Goal: Task Accomplishment & Management: Use online tool/utility

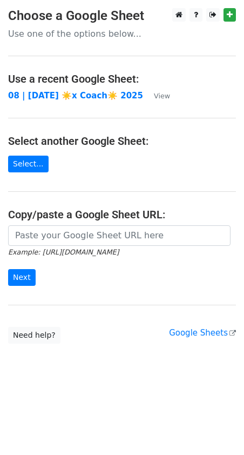
drag, startPoint x: 43, startPoint y: 93, endPoint x: 238, endPoint y: 87, distance: 195.8
click at [43, 93] on strong "08 | [DATE] ☀️x Coach☀️ 2025" at bounding box center [75, 96] width 135 height 10
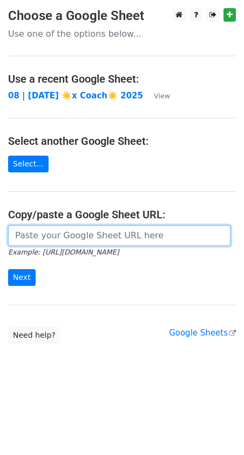
click at [57, 234] on input "url" at bounding box center [119, 235] width 223 height 21
paste input "https://docs.google.com/spreadsheets/d/1FT5KBgVDYkcR9gDxTy6tI8v6j7ipCaEIjOzgLU6…"
type input "https://docs.google.com/spreadsheets/d/1FT5KBgVDYkcR9gDxTy6tI8v6j7ipCaEIjOzgLU6…"
click at [8, 269] on input "Next" at bounding box center [22, 277] width 28 height 17
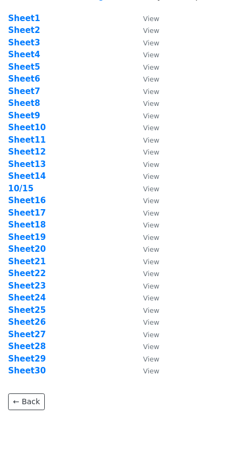
scroll to position [79, 0]
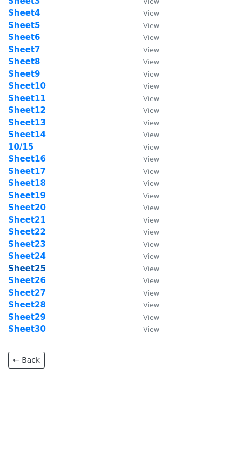
click at [32, 264] on strong "Sheet25" at bounding box center [27, 269] width 38 height 10
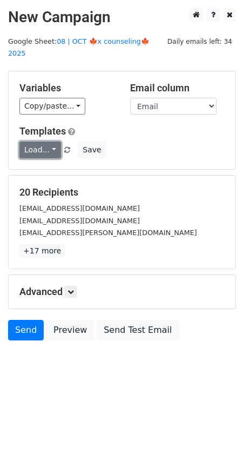
click at [39, 142] on link "Load..." at bounding box center [40, 150] width 42 height 17
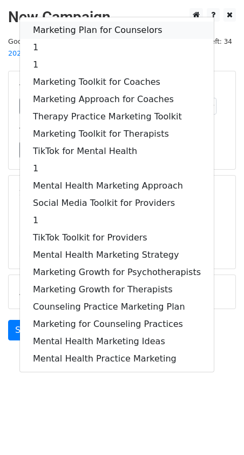
click at [81, 22] on link "Marketing Plan for Counselors" at bounding box center [117, 30] width 194 height 17
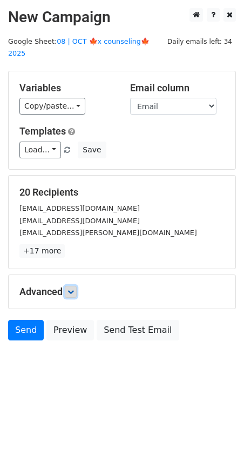
click at [72, 289] on icon at bounding box center [71, 292] width 6 height 6
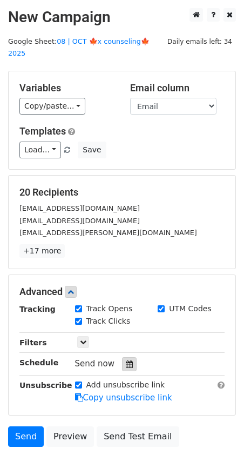
click at [126, 361] on icon at bounding box center [129, 365] width 7 height 8
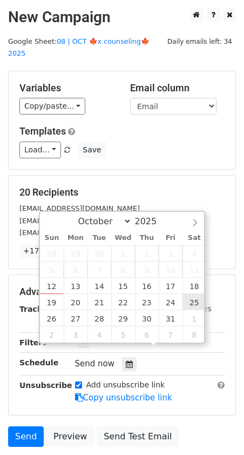
type input "2025-10-25 12:00"
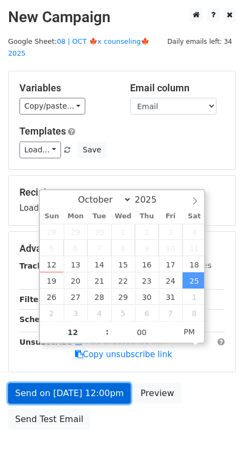
click at [104, 386] on link "Send on Oct 25 at 12:00pm" at bounding box center [69, 393] width 123 height 21
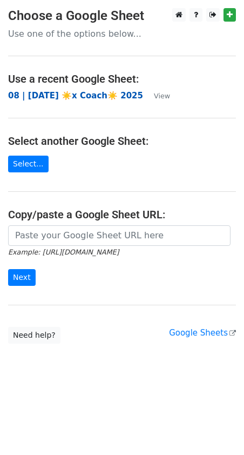
click at [91, 95] on strong "08 | SEP 23 ☀️x Coach☀️ 2025" at bounding box center [75, 96] width 135 height 10
click at [50, 245] on form "Example: https://docs.google.com/spreadsheets/d/abc/edit Next" at bounding box center [122, 255] width 228 height 61
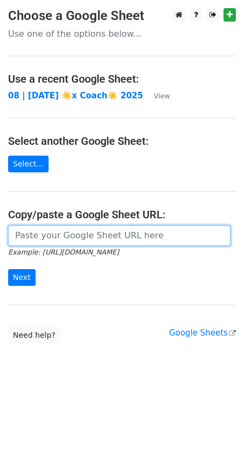
click at [49, 237] on input "url" at bounding box center [119, 235] width 223 height 21
paste input "https://docs.google.com/spreadsheets/d/1FT5KBgVDYkcR9gDxTy6tI8v6j7ipCaEIjOzgLU6…"
type input "https://docs.google.com/spreadsheets/d/1FT5KBgVDYkcR9gDxTy6tI8v6j7ipCaEIjOzgLU6…"
click at [8, 269] on input "Next" at bounding box center [22, 277] width 28 height 17
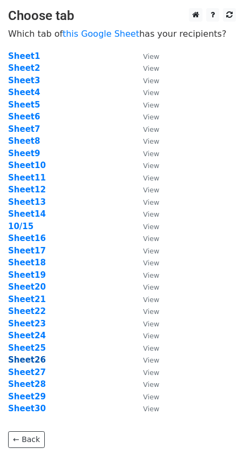
click at [41, 362] on strong "Sheet26" at bounding box center [27, 360] width 38 height 10
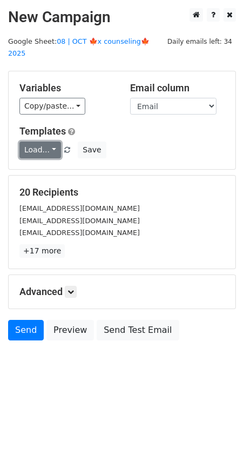
click at [41, 142] on link "Load..." at bounding box center [40, 150] width 42 height 17
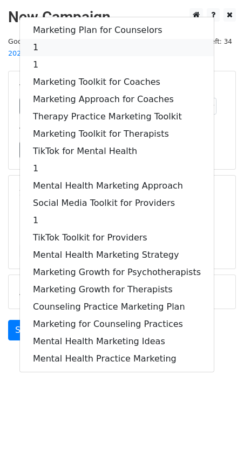
click at [70, 39] on link "1" at bounding box center [117, 47] width 194 height 17
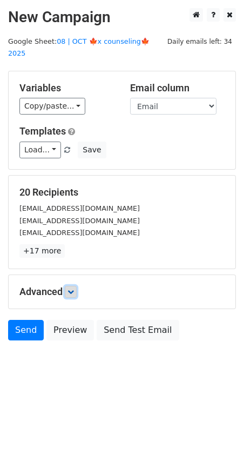
click at [71, 289] on icon at bounding box center [71, 292] width 6 height 6
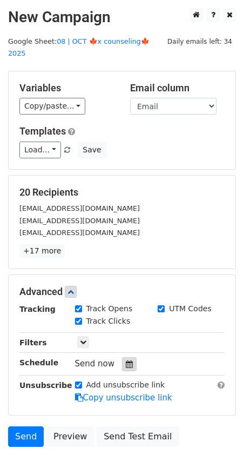
click at [129, 357] on div at bounding box center [129, 364] width 15 height 14
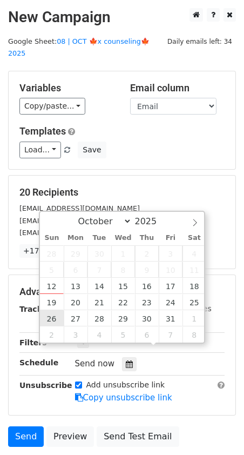
type input "[DATE] 12:00"
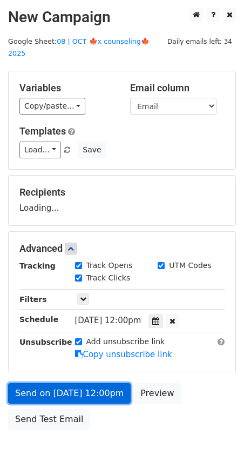
click at [55, 388] on link "Send on [DATE] 12:00pm" at bounding box center [69, 393] width 123 height 21
